Goal: Task Accomplishment & Management: Use online tool/utility

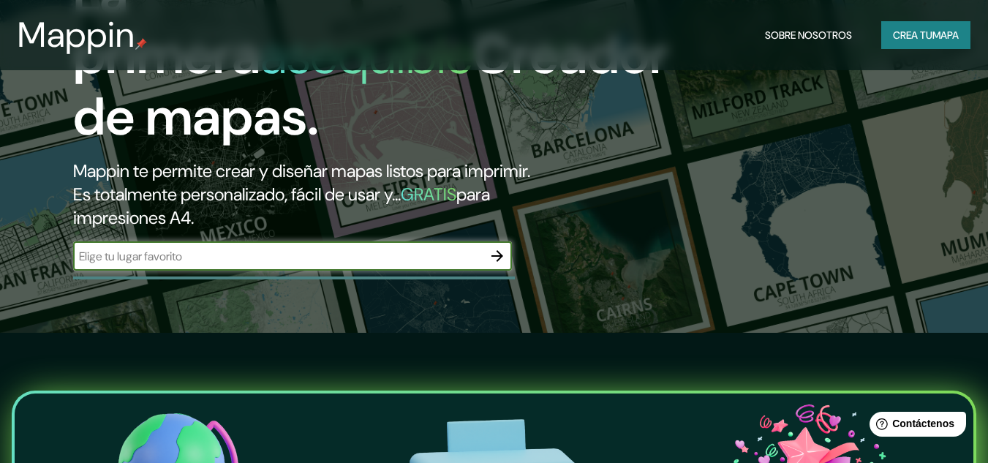
scroll to position [87, 0]
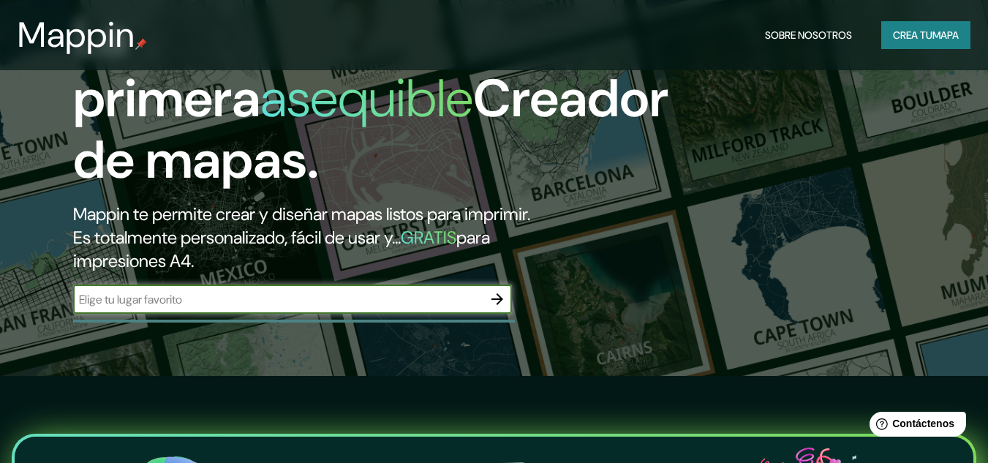
click at [920, 21] on button "Crea tu mapa" at bounding box center [925, 35] width 89 height 28
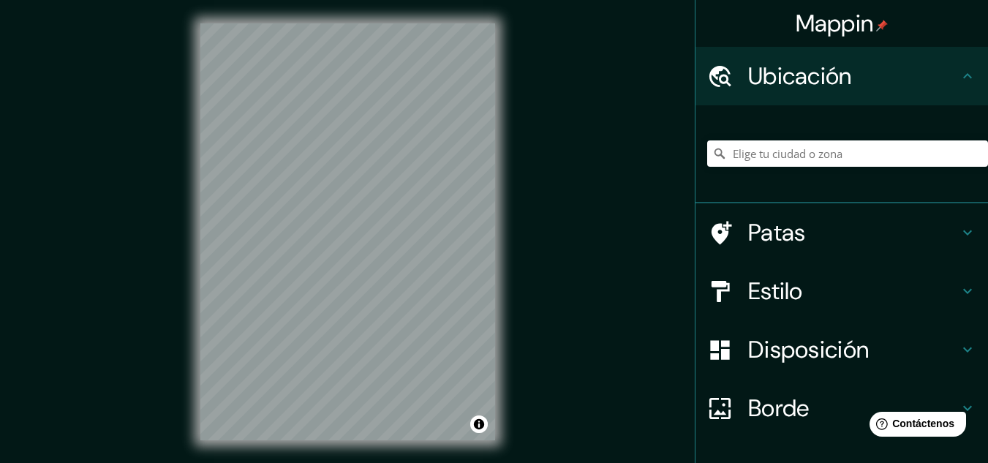
click at [507, 248] on div "© Mapbox © OpenStreetMap Improve this map" at bounding box center [347, 232] width 341 height 464
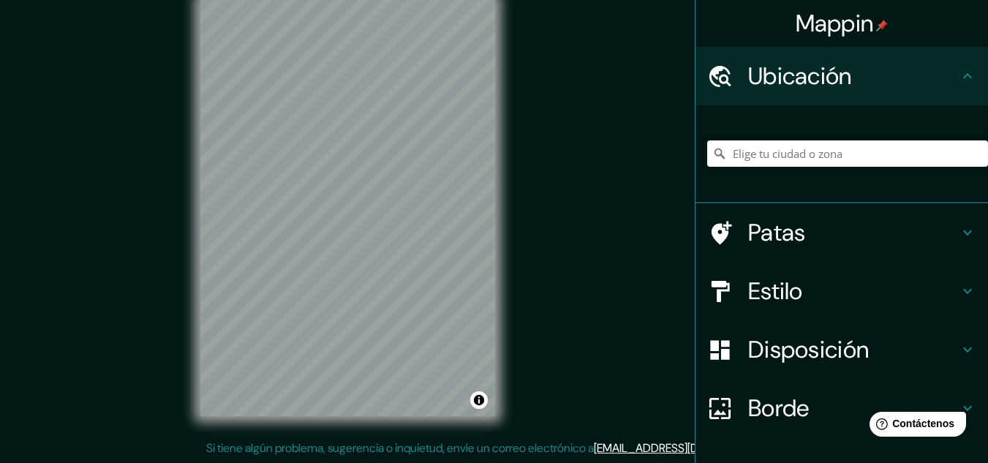
click at [663, 16] on div "Mappin Ubicación Patas Estilo Disposición Borde Elige un borde. Consejo : puede…" at bounding box center [494, 219] width 988 height 487
click at [502, 417] on div "© Mapbox © OpenStreetMap Improve this map" at bounding box center [347, 208] width 341 height 464
click at [423, 306] on div "© Mapbox © OpenStreetMap Improve this map" at bounding box center [347, 208] width 341 height 464
drag, startPoint x: 502, startPoint y: 417, endPoint x: 507, endPoint y: 250, distance: 167.5
click at [507, 250] on div "© Mapbox © OpenStreetMap Improve this map" at bounding box center [347, 208] width 341 height 464
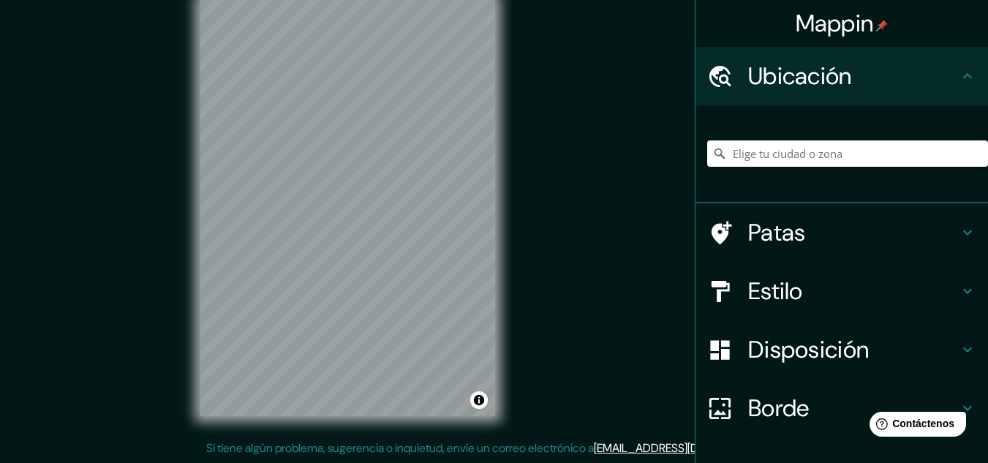
click at [507, 281] on div "© Mapbox © OpenStreetMap Improve this map" at bounding box center [347, 208] width 341 height 464
